Goal: Use online tool/utility: Utilize a website feature to perform a specific function

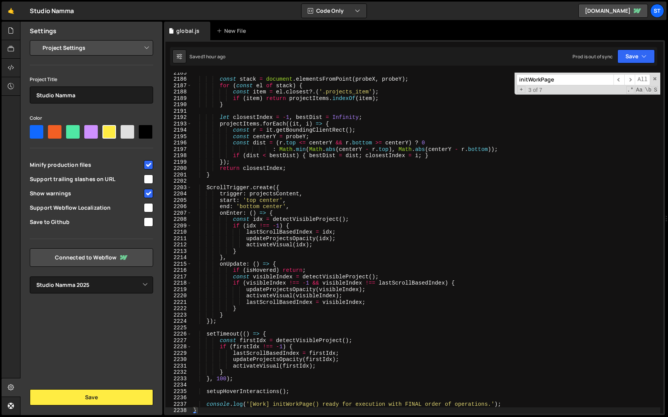
select select "679cb9cacf00799ba4b4c985"
click at [558, 78] on input "initWorkPage" at bounding box center [564, 79] width 97 height 11
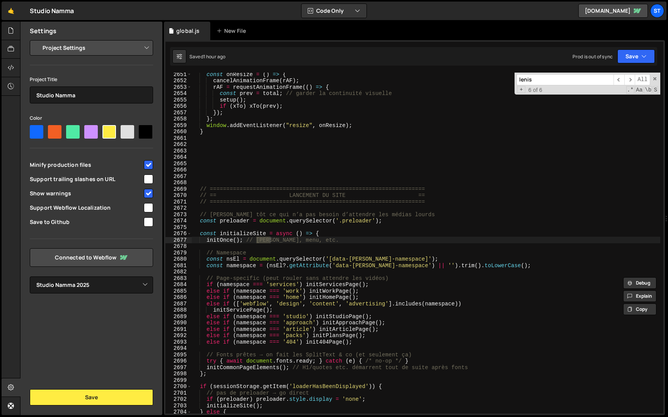
scroll to position [12099, 0]
type input "lenis"
click at [631, 79] on span "​" at bounding box center [629, 79] width 11 height 11
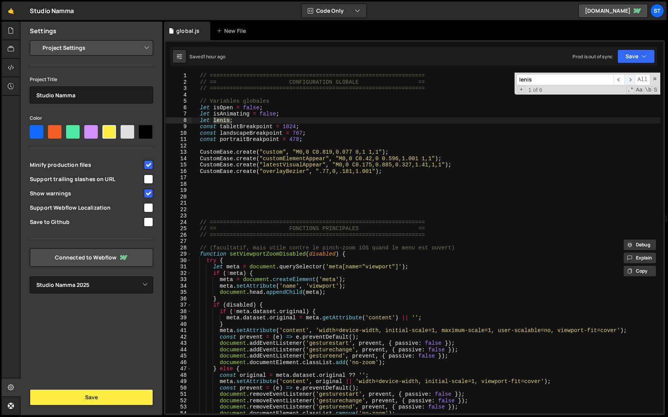
click at [631, 79] on span "​" at bounding box center [629, 79] width 11 height 11
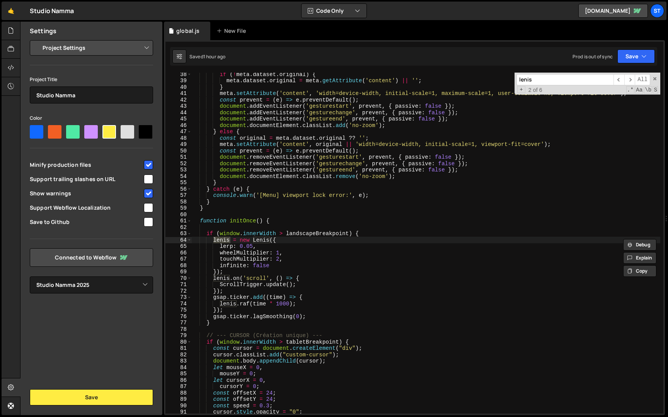
click at [220, 248] on div "if ( ! meta . dataset . original ) { meta . dataset . original = meta . getAttr…" at bounding box center [426, 248] width 468 height 354
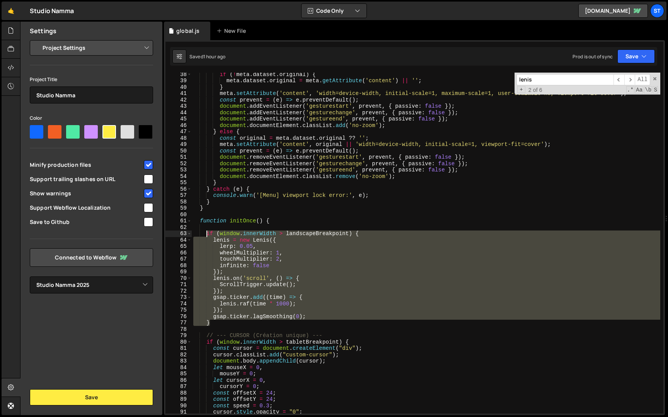
drag, startPoint x: 217, startPoint y: 324, endPoint x: 206, endPoint y: 234, distance: 90.7
click at [206, 234] on div "if ( ! meta . dataset . original ) { meta . dataset . original = meta . getAttr…" at bounding box center [426, 248] width 468 height 354
click at [279, 260] on div "if ( ! meta . dataset . original ) { meta . dataset . original = meta . getAttr…" at bounding box center [426, 243] width 468 height 341
type textarea "touchMultiplier: 2,"
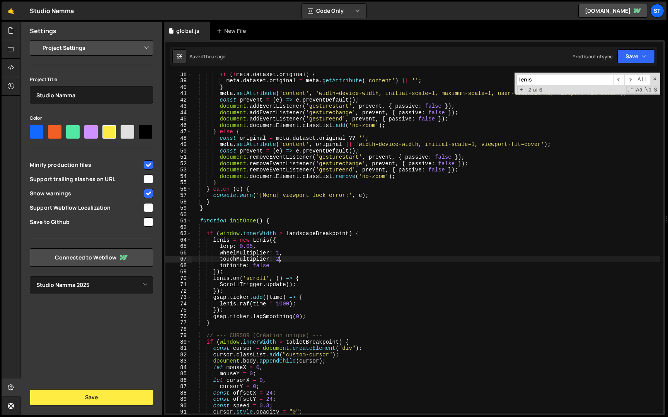
click at [545, 79] on input "lenis" at bounding box center [564, 79] width 97 height 11
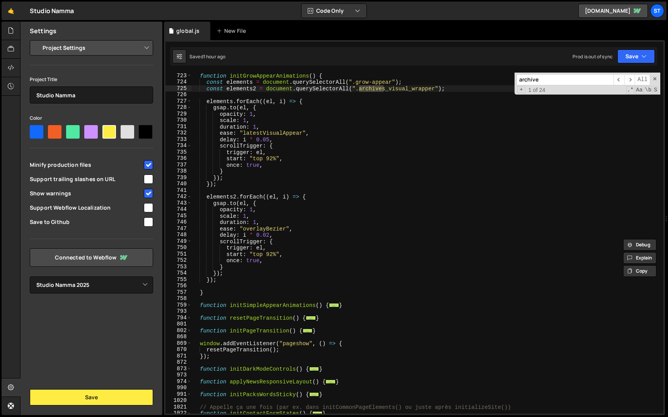
scroll to position [3415, 0]
type input "archive"
click at [627, 78] on span "​" at bounding box center [629, 79] width 11 height 11
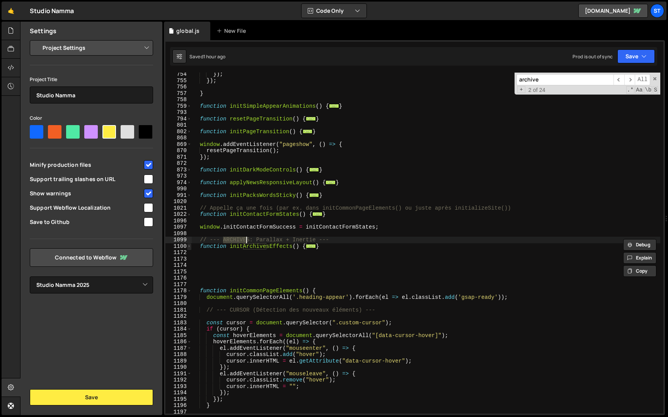
click at [189, 247] on span at bounding box center [189, 246] width 4 height 7
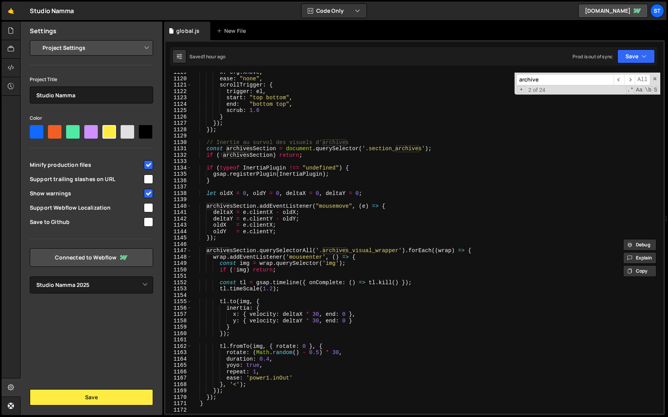
scroll to position [3726, 0]
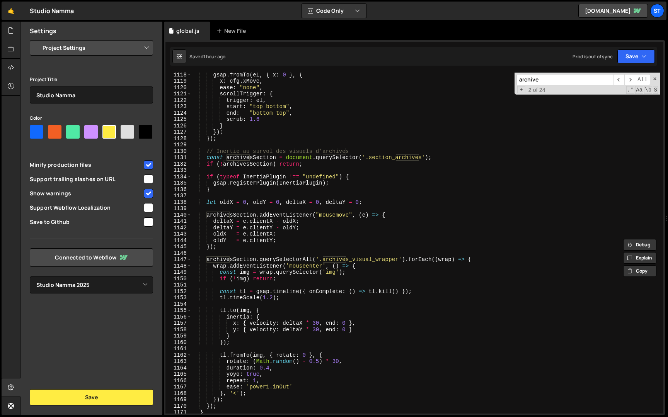
click at [257, 244] on div "gsap . fromTo ( el , { x : 0 } , { x : cfg . xMove , ease : "none" , scrollTrig…" at bounding box center [426, 248] width 468 height 354
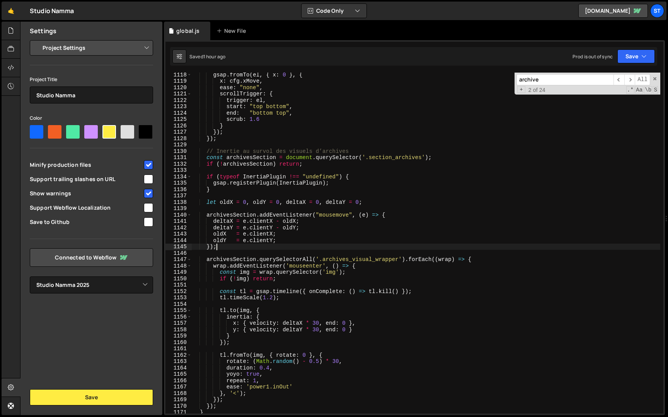
click at [255, 246] on div "gsap . fromTo ( el , { x : 0 } , { x : cfg . xMove , ease : "none" , scrollTrig…" at bounding box center [426, 248] width 468 height 354
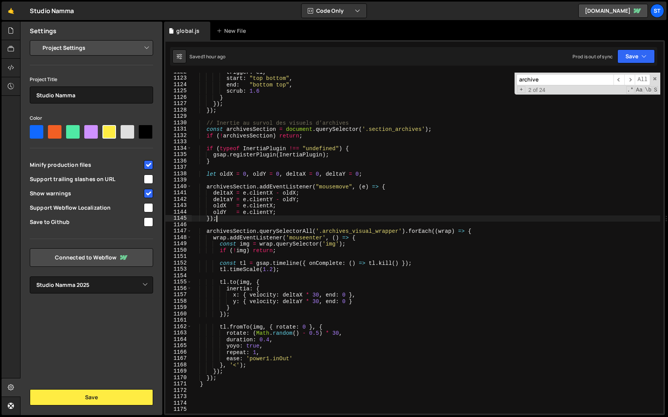
scroll to position [3749, 0]
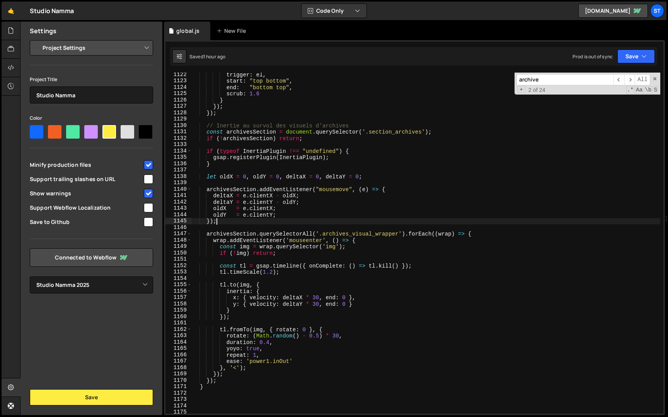
click at [205, 389] on div "trigger : el , start : "top bottom" , end : "bottom top" , scrub : 1.6 } }) ; }…" at bounding box center [426, 248] width 468 height 354
type textarea "}"
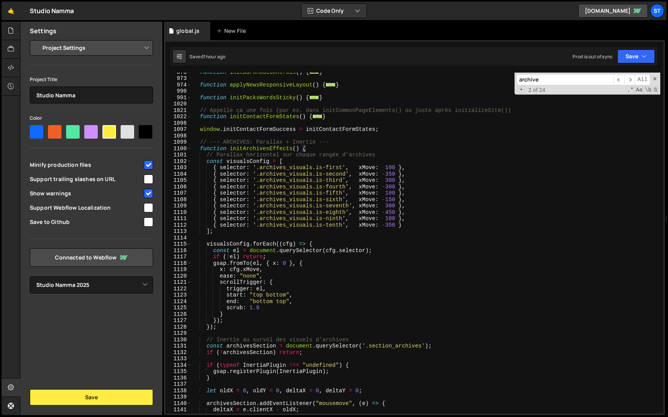
scroll to position [3546, 0]
